Goal: Navigation & Orientation: Understand site structure

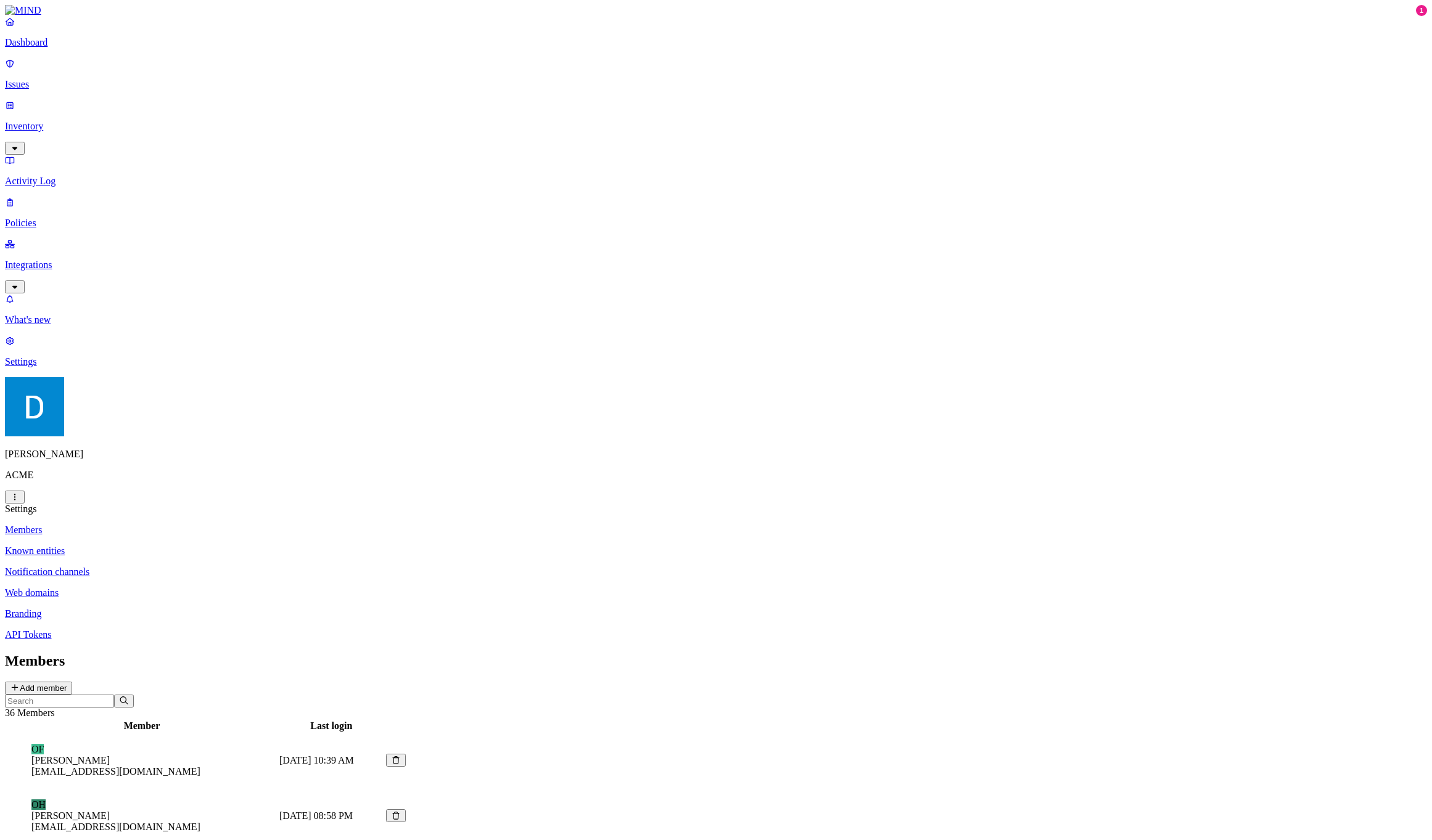
click at [82, 197] on link "Policies" at bounding box center [716, 213] width 1422 height 32
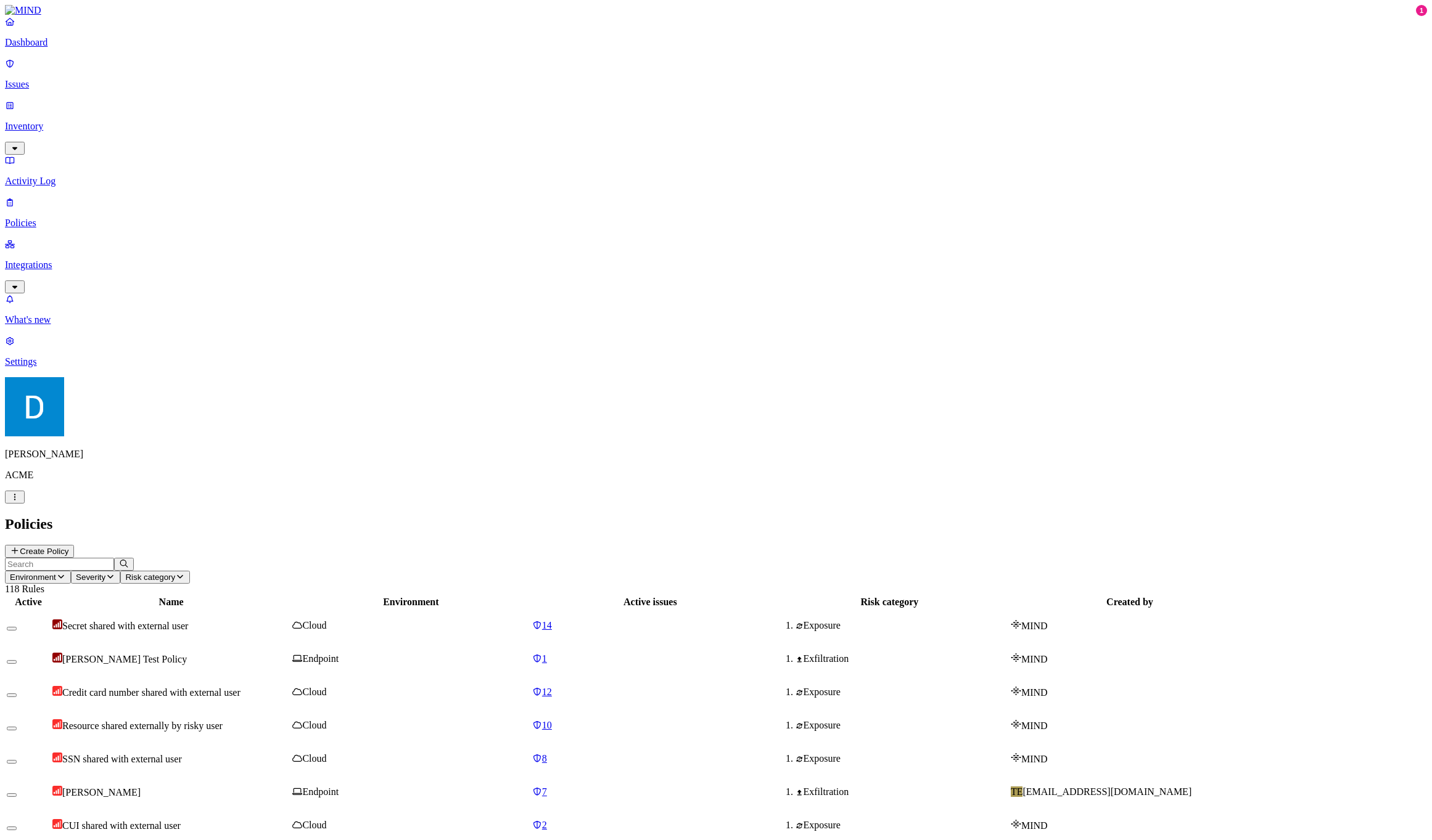
click at [89, 45] on link "Dashboard" at bounding box center [716, 32] width 1422 height 32
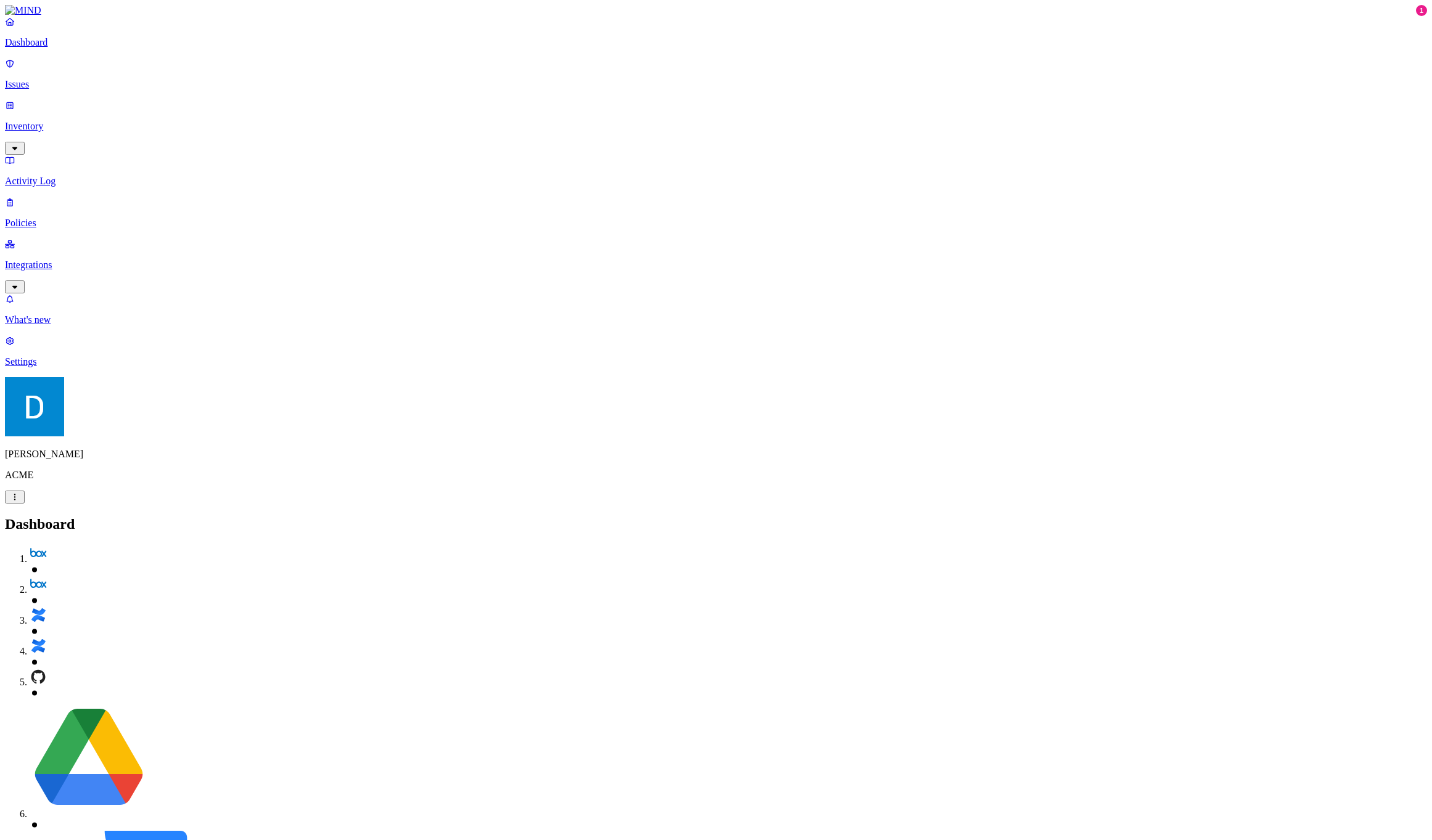
click at [89, 79] on p "Issues" at bounding box center [716, 84] width 1422 height 11
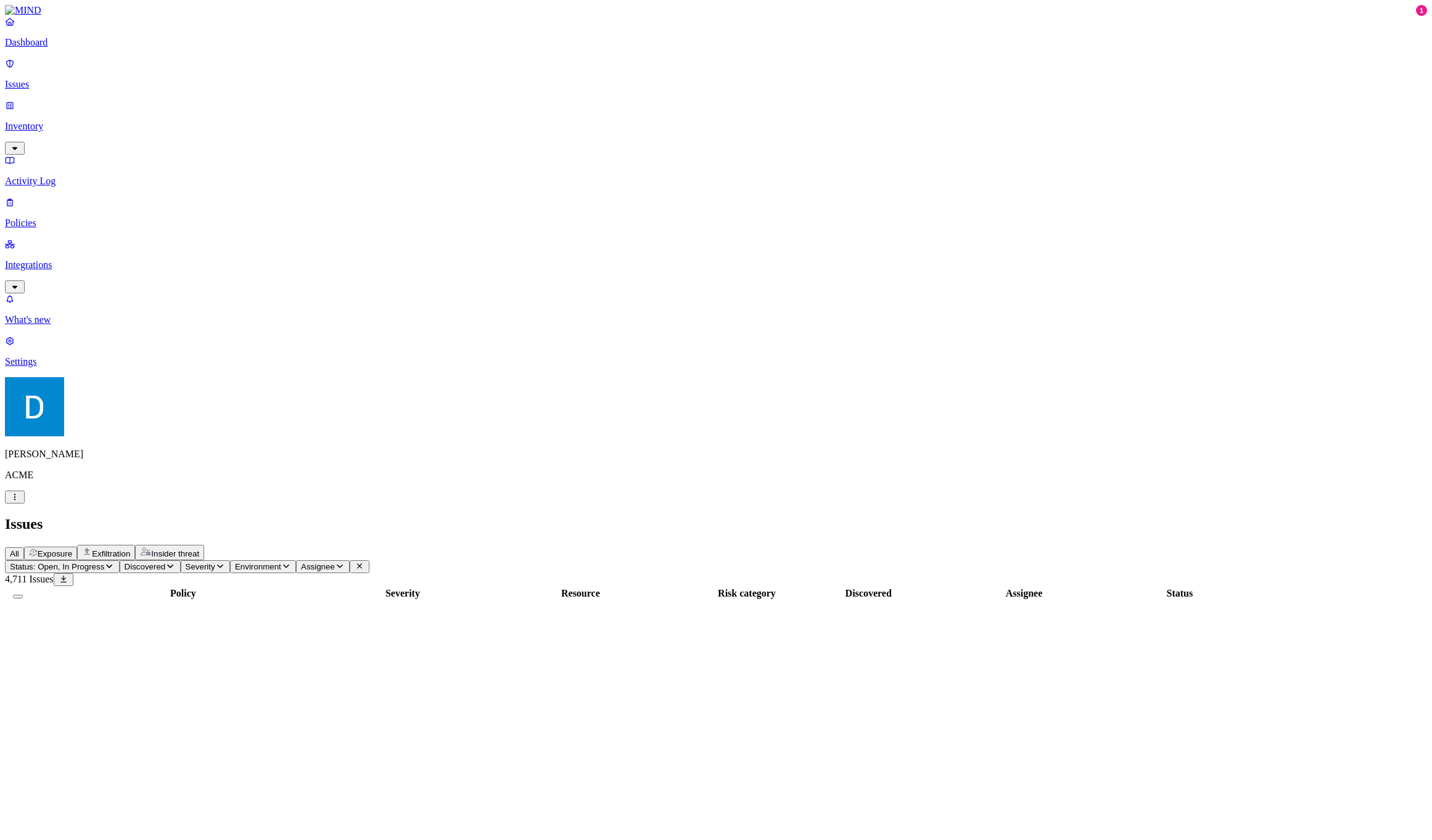
click at [89, 48] on p "Dashboard" at bounding box center [716, 42] width 1422 height 11
